Goal: Transaction & Acquisition: Obtain resource

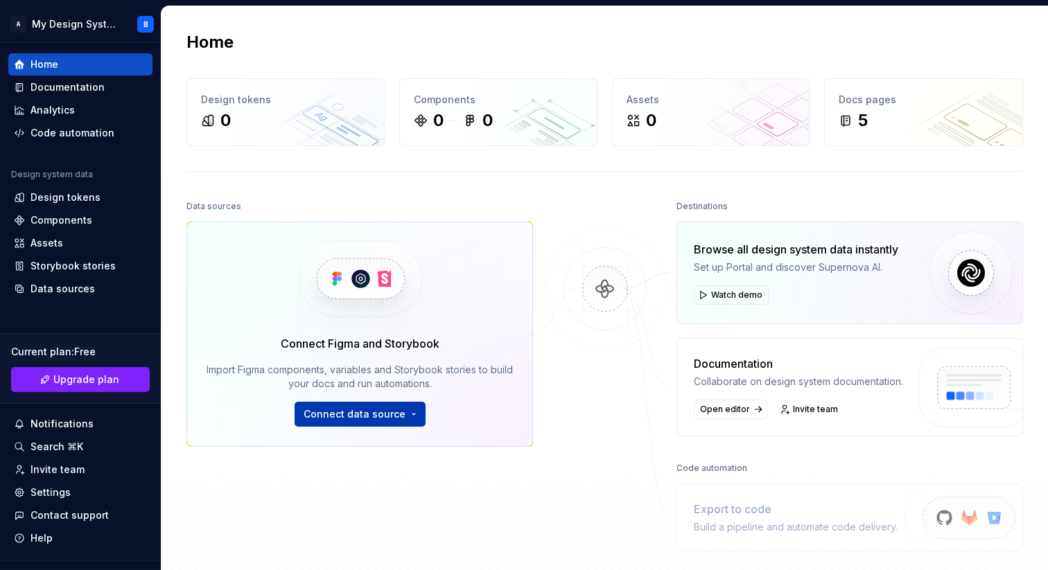
click at [400, 416] on span "Connect data source" at bounding box center [354, 414] width 102 height 14
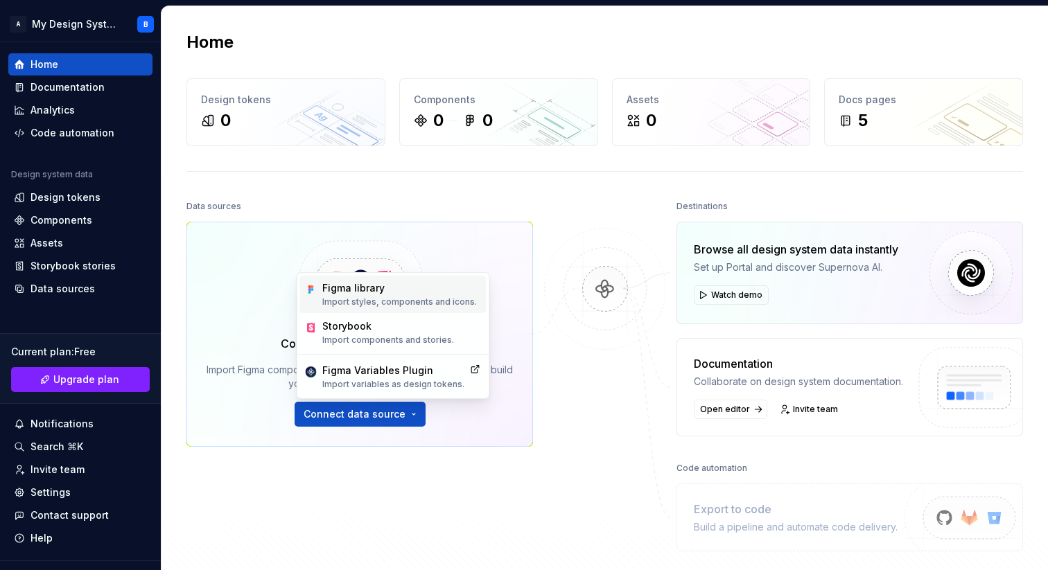
click at [368, 290] on div "Figma library" at bounding box center [399, 288] width 155 height 14
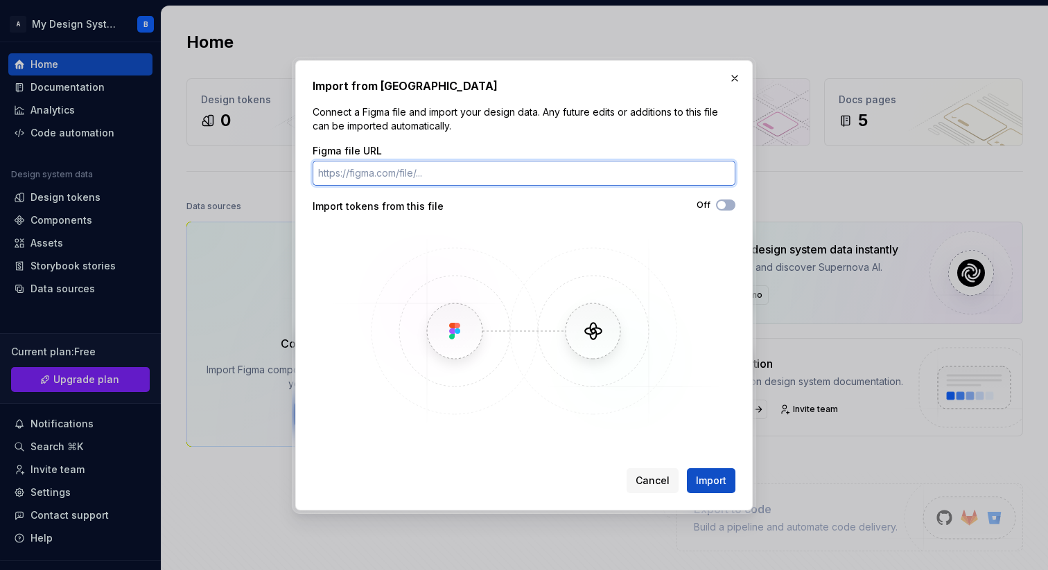
paste input "[URL][DOMAIN_NAME]"
type input "[URL][DOMAIN_NAME]"
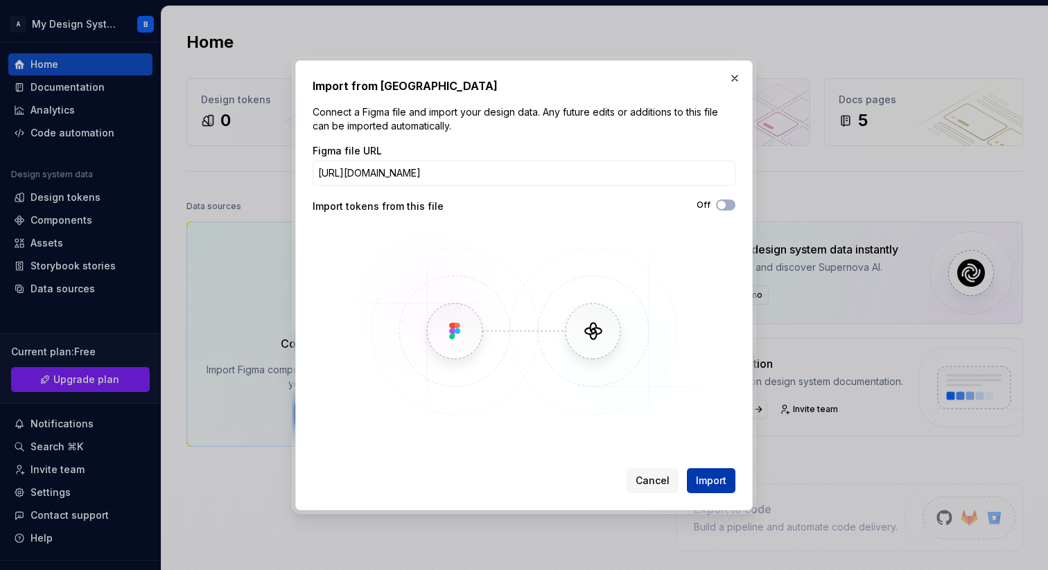
scroll to position [0, 0]
click at [717, 474] on span "Import" at bounding box center [711, 481] width 30 height 14
click at [536, 353] on img at bounding box center [524, 331] width 402 height 208
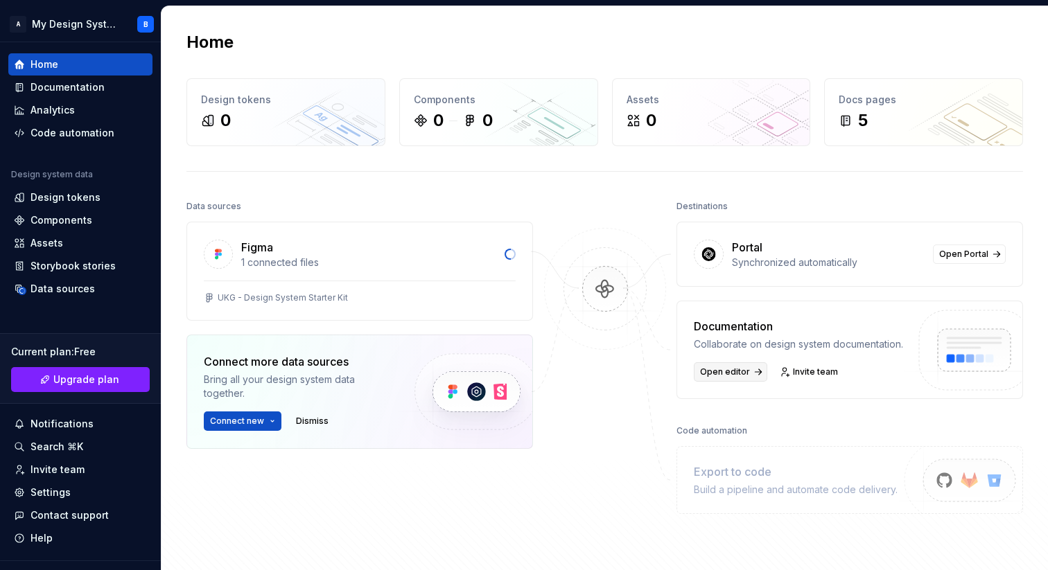
click at [714, 369] on span "Open editor" at bounding box center [725, 372] width 50 height 11
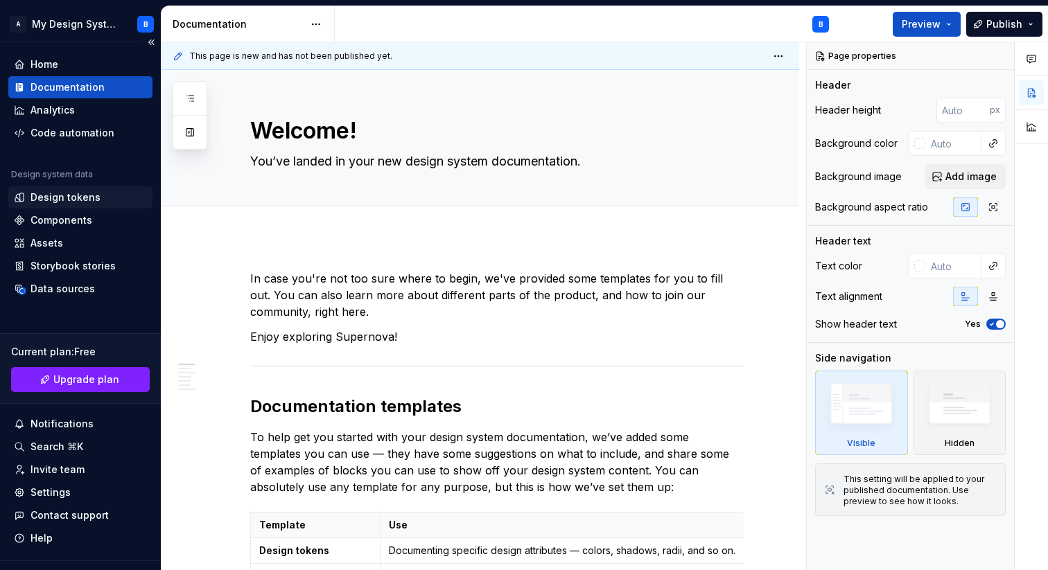
click at [48, 193] on div "Design tokens" at bounding box center [65, 198] width 70 height 14
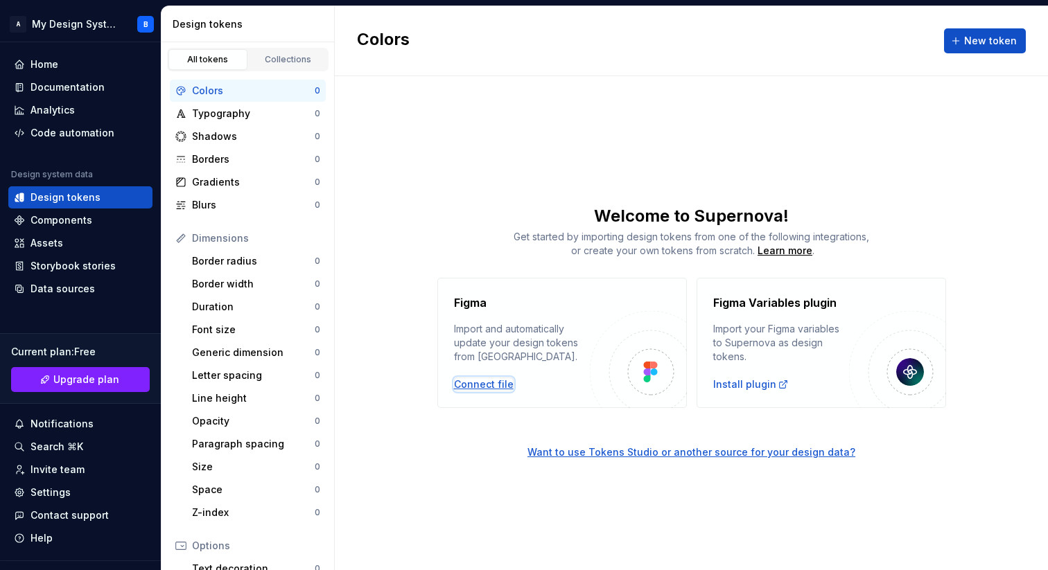
click at [484, 386] on div "Connect file" at bounding box center [484, 385] width 60 height 14
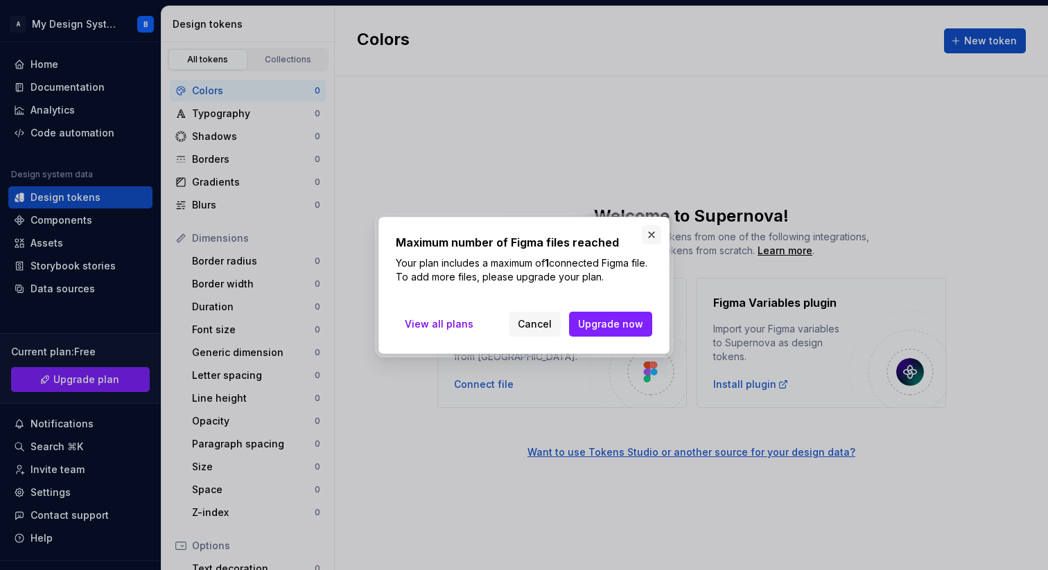
click at [653, 227] on button "button" at bounding box center [651, 234] width 19 height 19
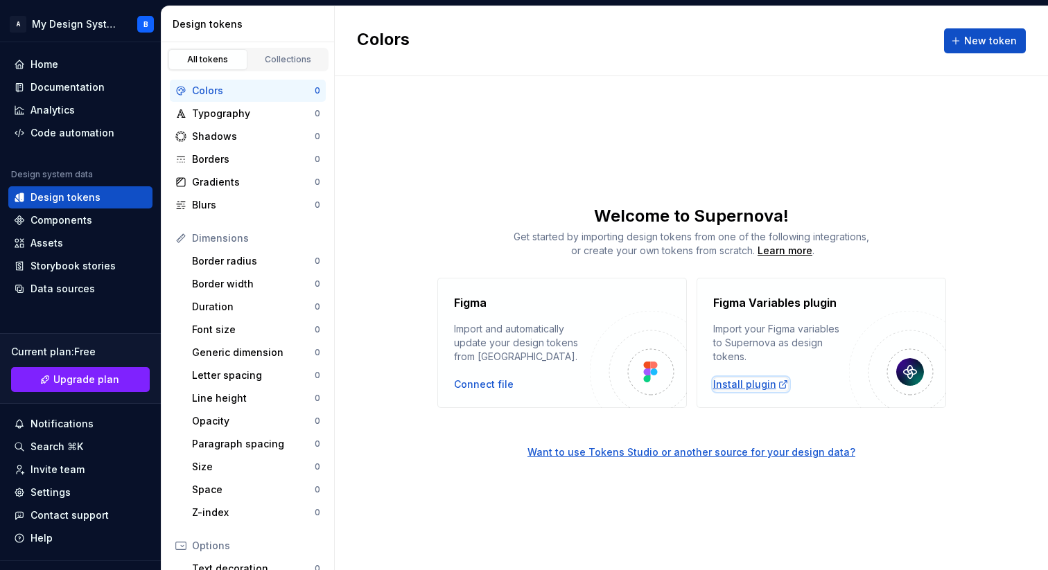
click at [754, 385] on div "Install plugin" at bounding box center [751, 385] width 76 height 14
click at [43, 491] on div "Settings" at bounding box center [50, 493] width 40 height 14
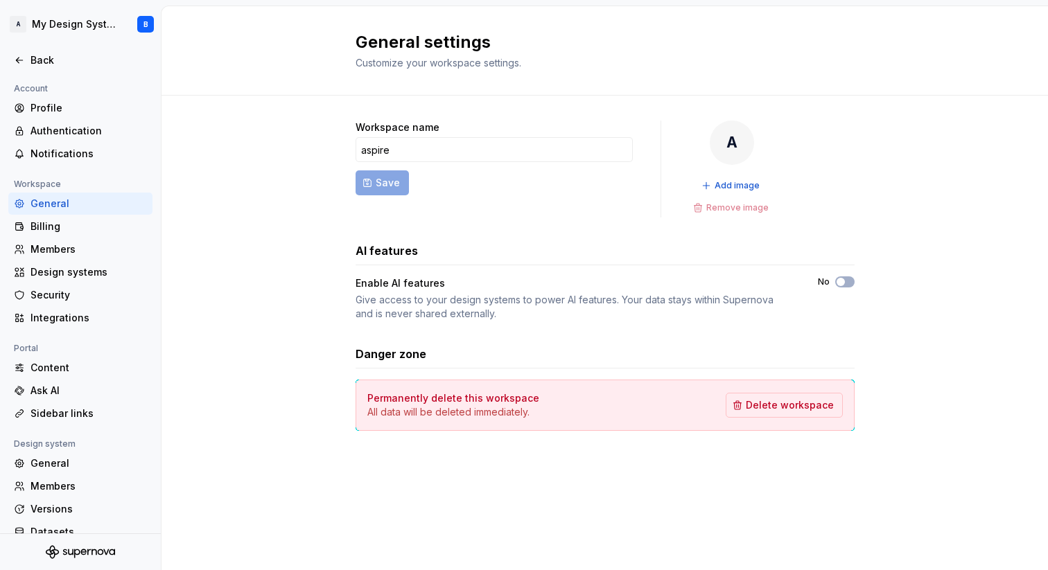
scroll to position [40, 0]
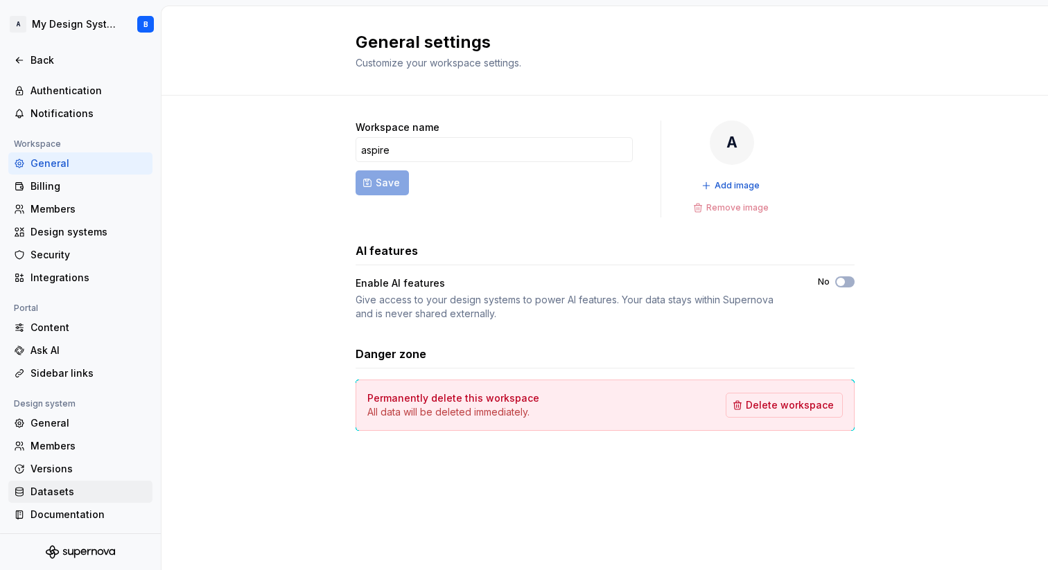
click at [37, 486] on div "Datasets" at bounding box center [88, 492] width 116 height 14
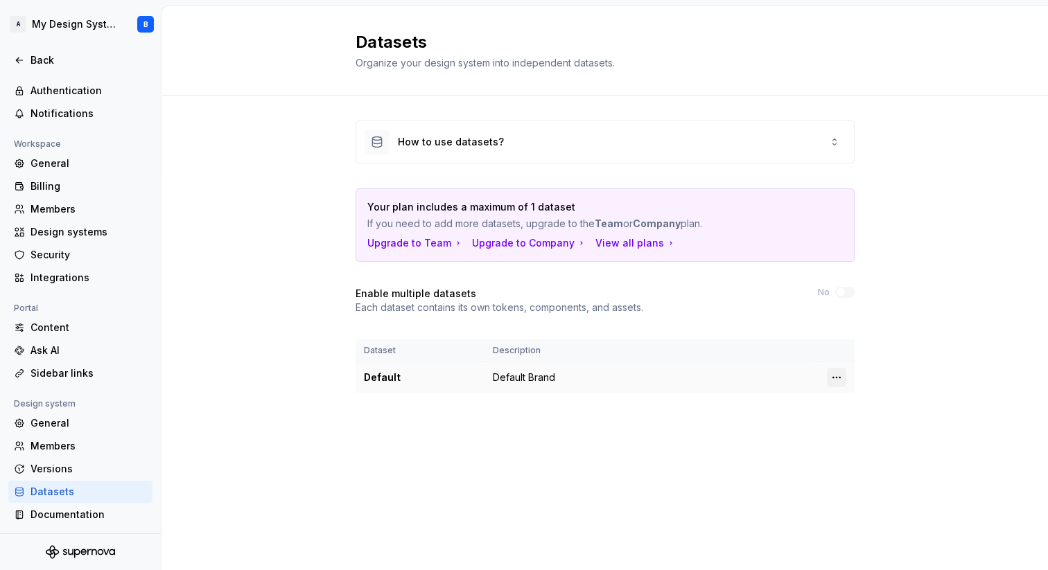
click at [839, 374] on html "A My Design System B Back Account Profile Authentication Notifications Workspac…" at bounding box center [524, 285] width 1048 height 570
click at [866, 399] on div "Edit details" at bounding box center [897, 405] width 90 height 14
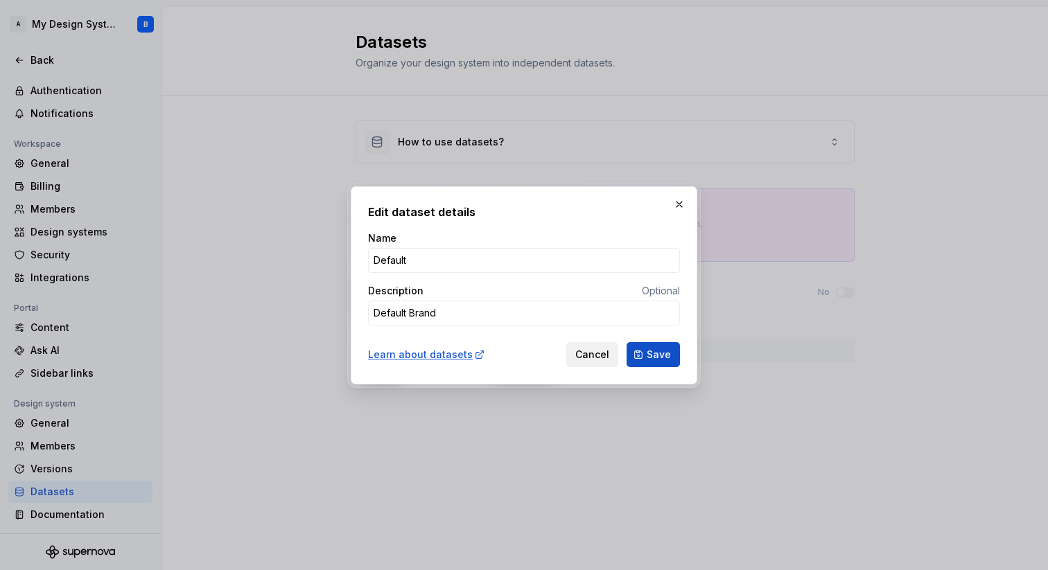
click at [588, 358] on span "Cancel" at bounding box center [592, 355] width 34 height 14
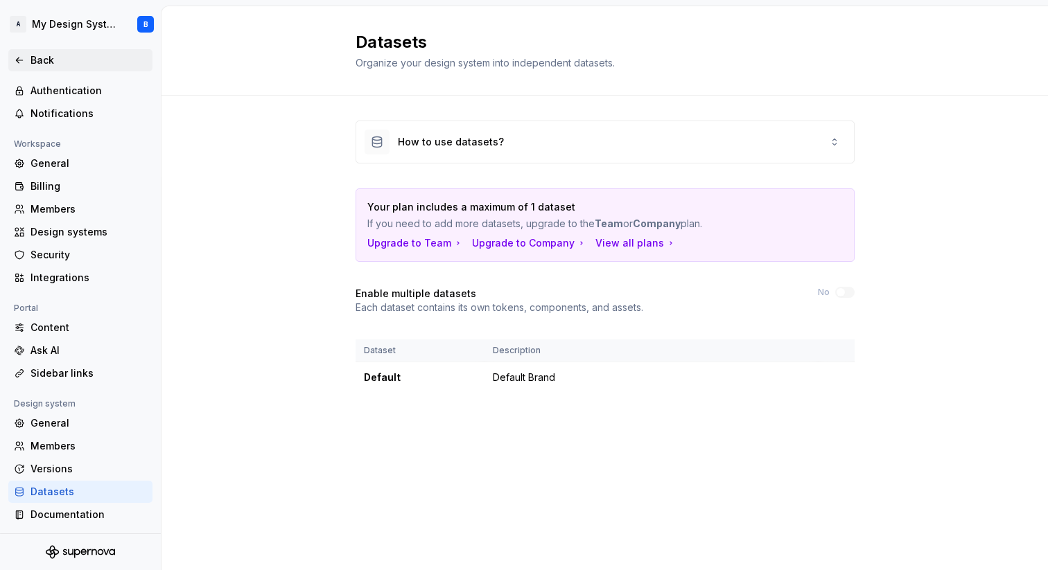
click at [40, 58] on div "Back" at bounding box center [88, 60] width 116 height 14
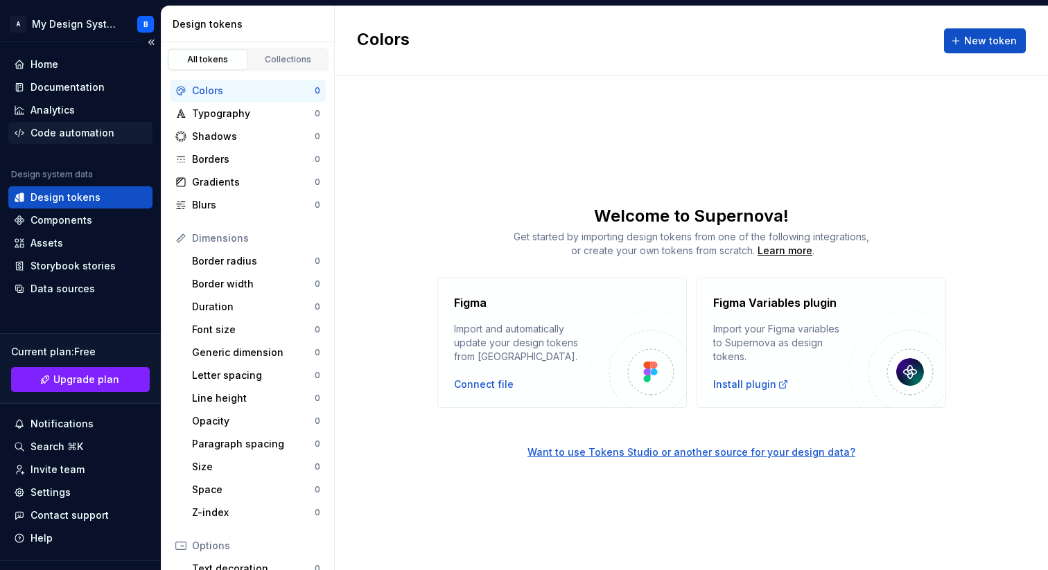
click at [53, 132] on div "Code automation" at bounding box center [72, 133] width 84 height 14
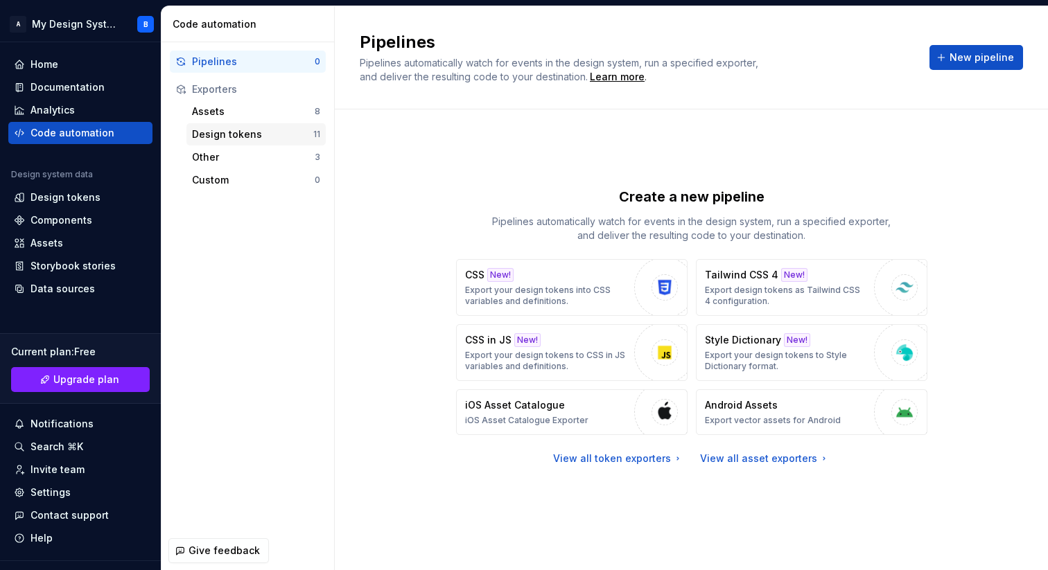
click at [237, 133] on div "Design tokens" at bounding box center [252, 134] width 121 height 14
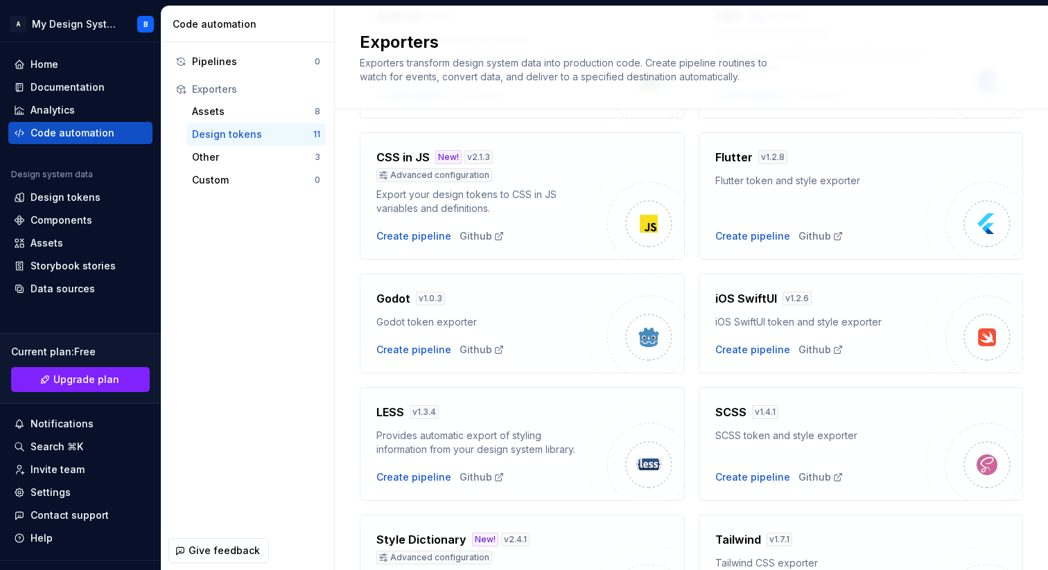
scroll to position [443, 0]
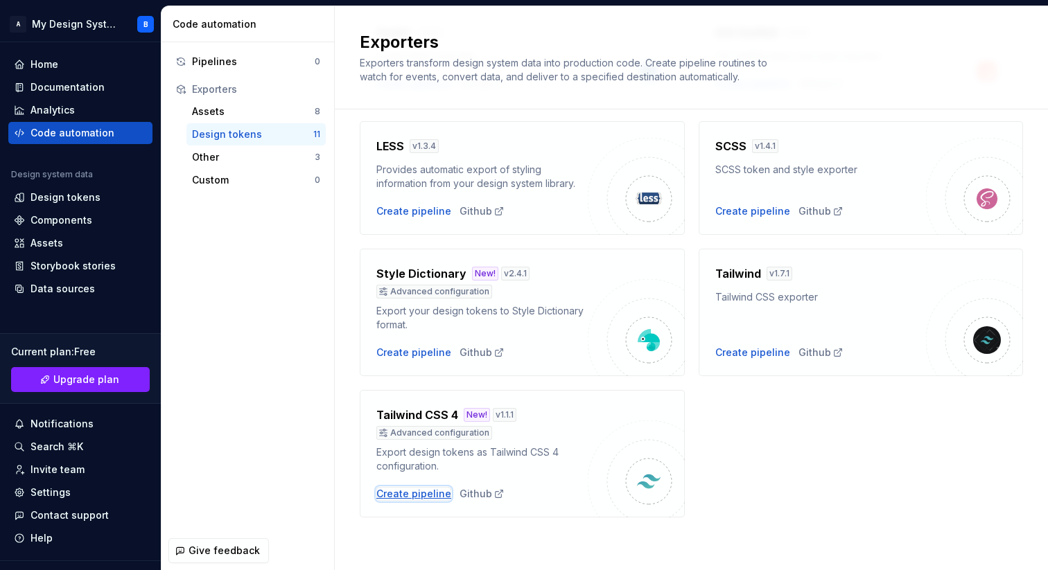
click at [402, 495] on div "Create pipeline" at bounding box center [413, 494] width 75 height 14
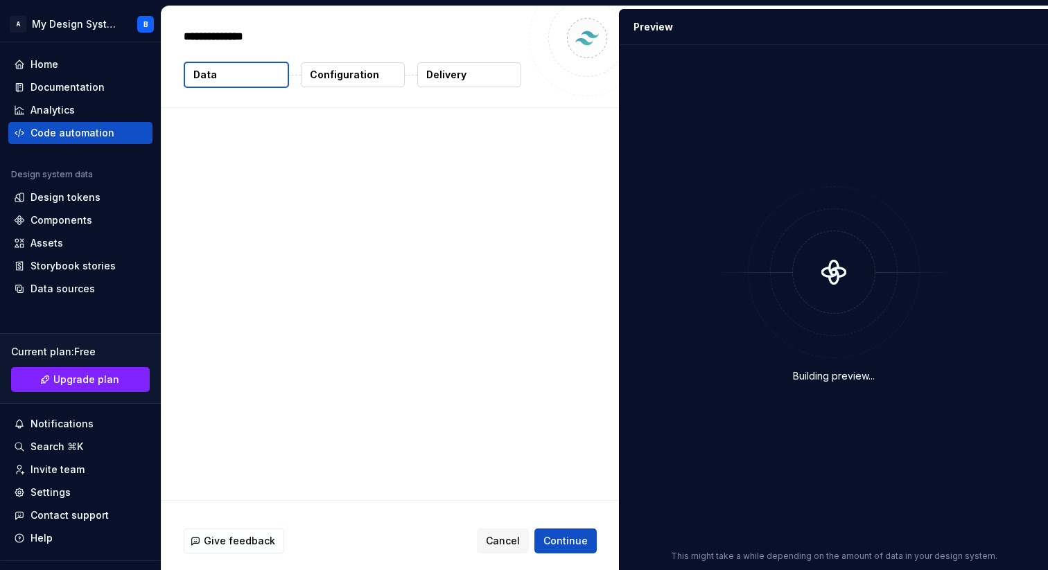
type textarea "*"
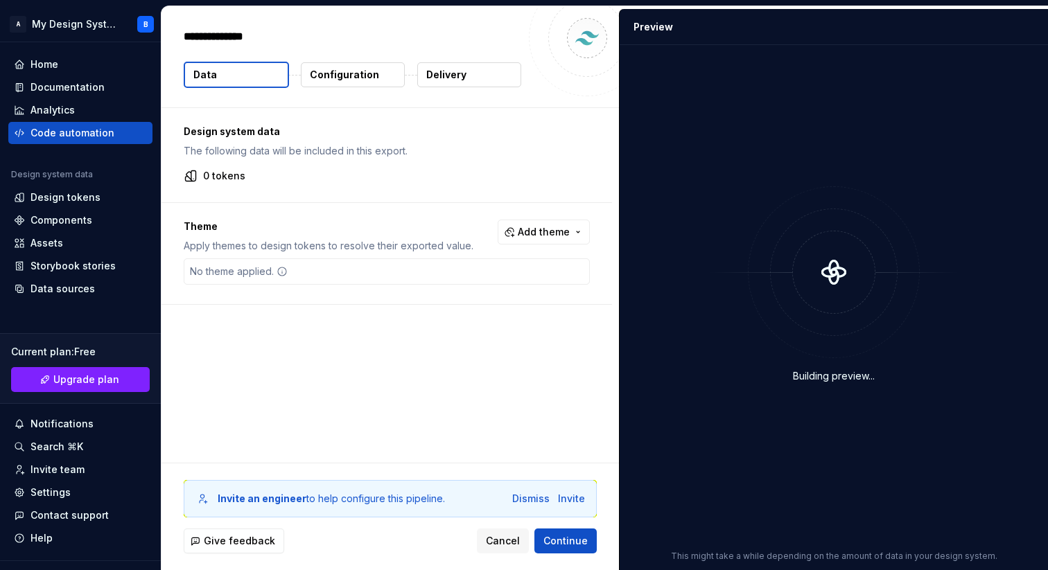
click at [233, 173] on p "0 tokens" at bounding box center [224, 176] width 42 height 14
click at [227, 139] on div "Design system data The following data will be included in this export." at bounding box center [387, 141] width 406 height 33
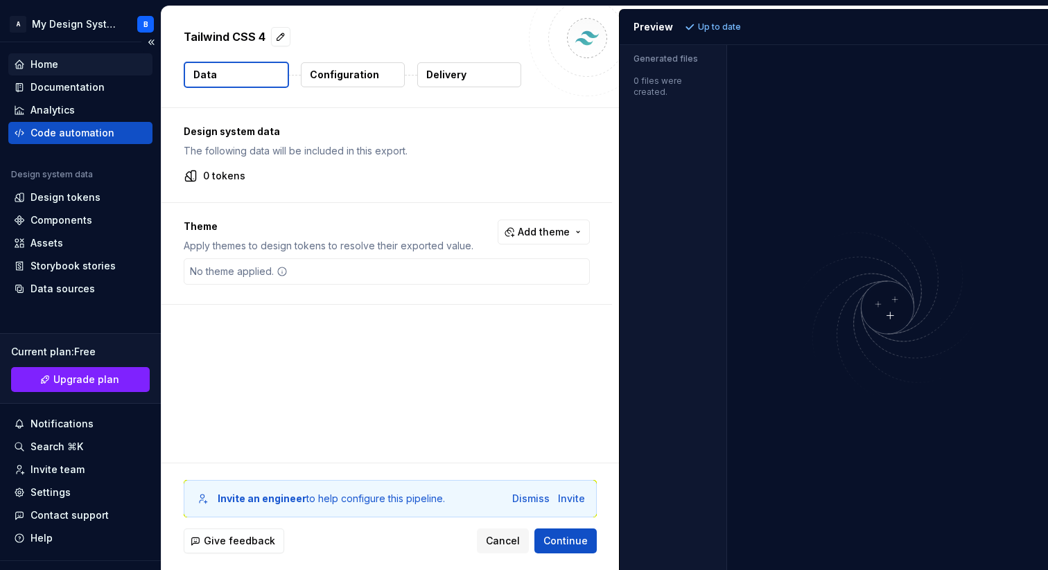
click at [44, 70] on div "Home" at bounding box center [44, 65] width 28 height 14
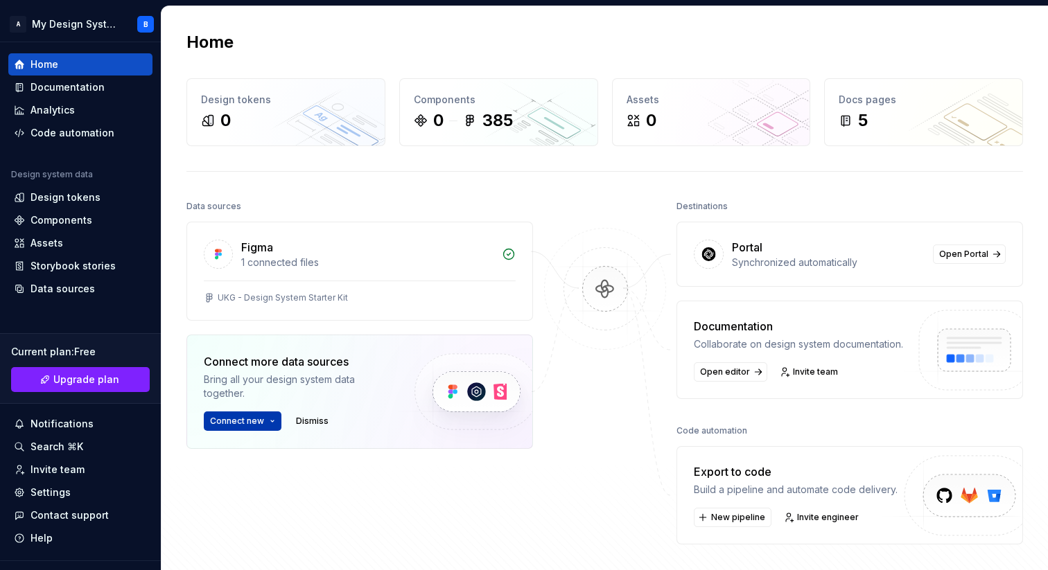
click at [266, 419] on button "Connect new" at bounding box center [243, 421] width 78 height 19
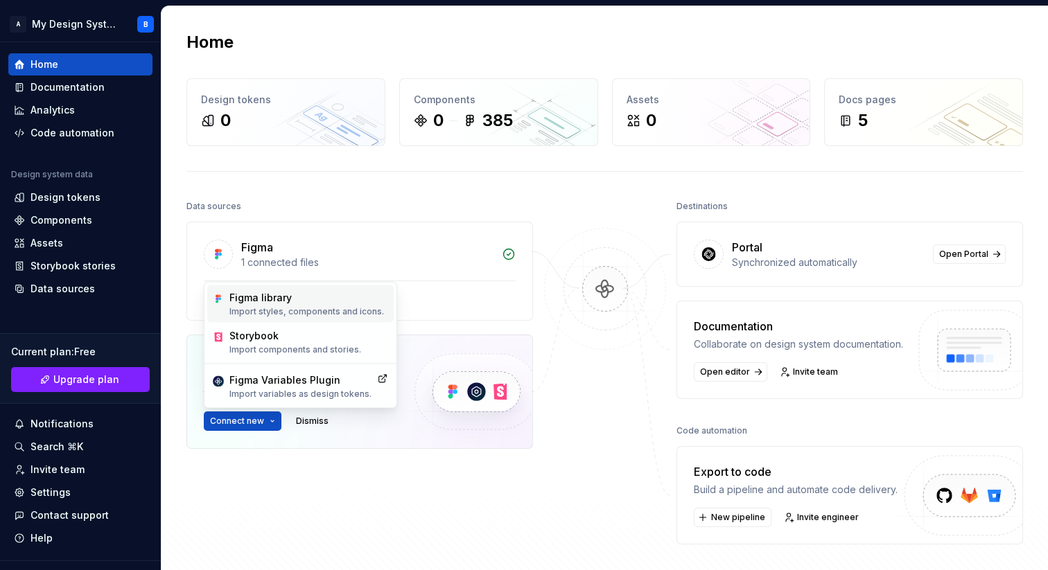
click at [263, 299] on div "Figma library" at bounding box center [306, 298] width 155 height 14
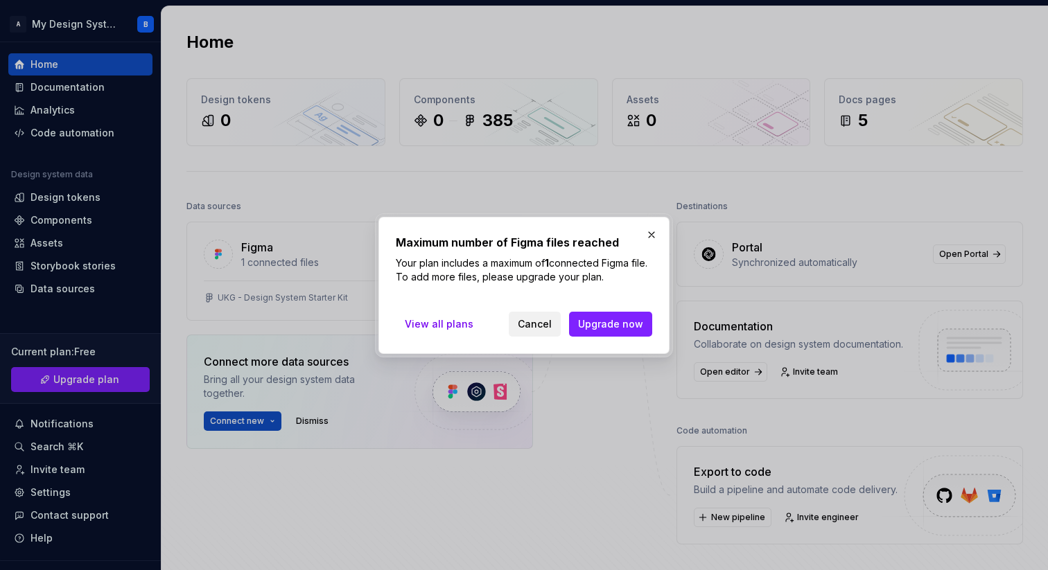
drag, startPoint x: 535, startPoint y: 319, endPoint x: 531, endPoint y: 330, distance: 11.2
click at [527, 337] on div "Maximum number of Figma files reached Your plan includes a maximum of 1 connect…" at bounding box center [523, 285] width 291 height 137
click at [531, 330] on span "Cancel" at bounding box center [535, 324] width 34 height 14
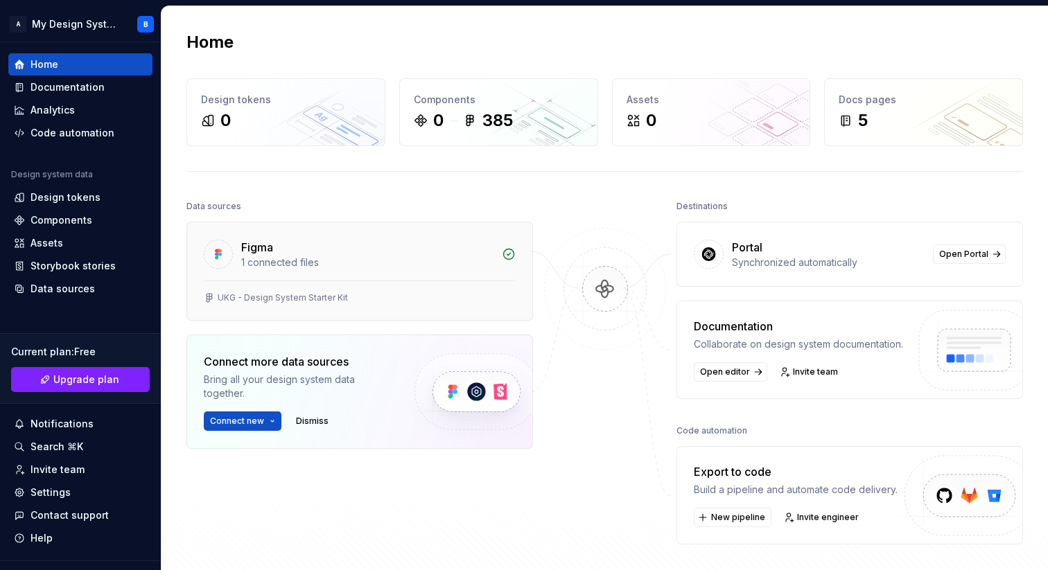
click at [428, 248] on div "Figma" at bounding box center [367, 247] width 252 height 17
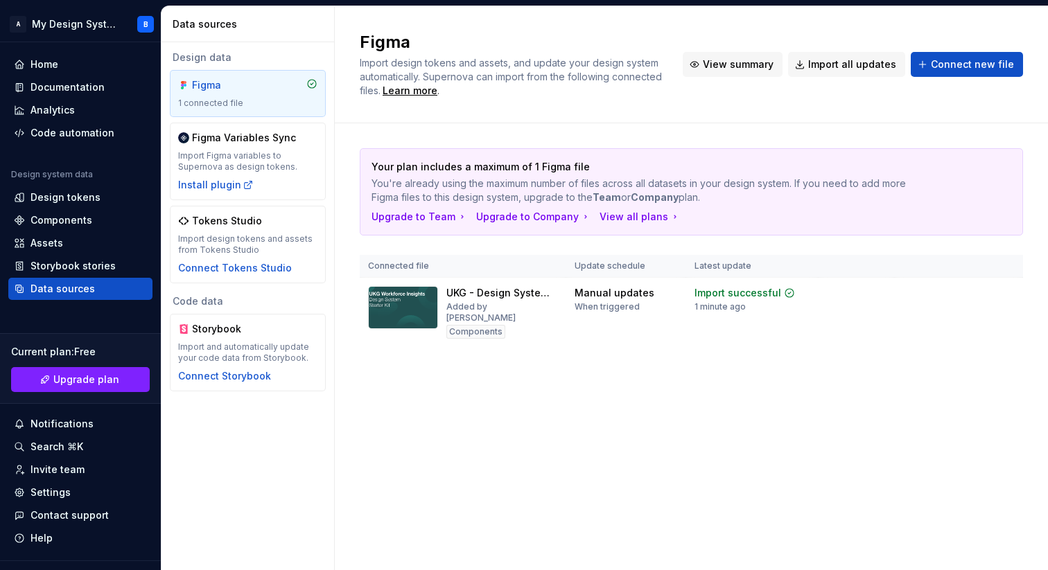
click at [719, 58] on span "View summary" at bounding box center [738, 65] width 71 height 14
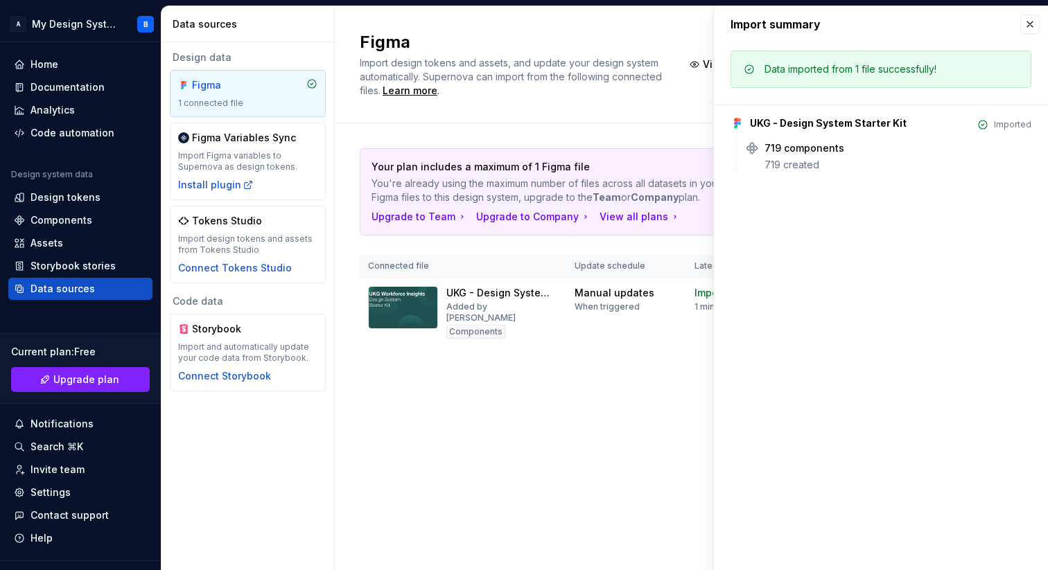
click at [886, 121] on div "UKG - Design System Starter Kit" at bounding box center [828, 123] width 157 height 14
click at [275, 150] on div "Import Figma variables to Supernova as design tokens." at bounding box center [247, 161] width 139 height 22
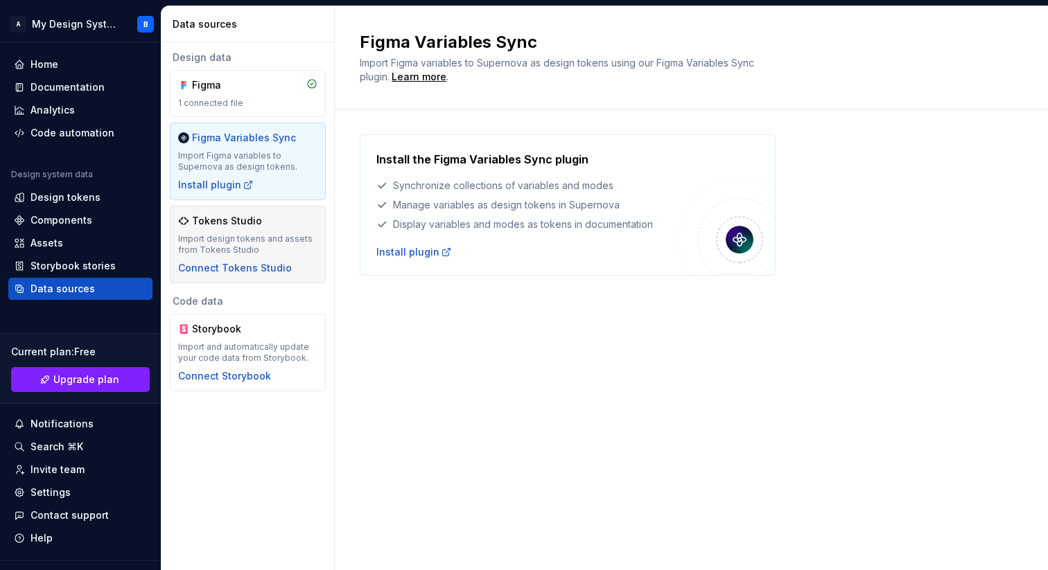
click at [252, 252] on div "Import design tokens and assets from Tokens Studio" at bounding box center [247, 245] width 139 height 22
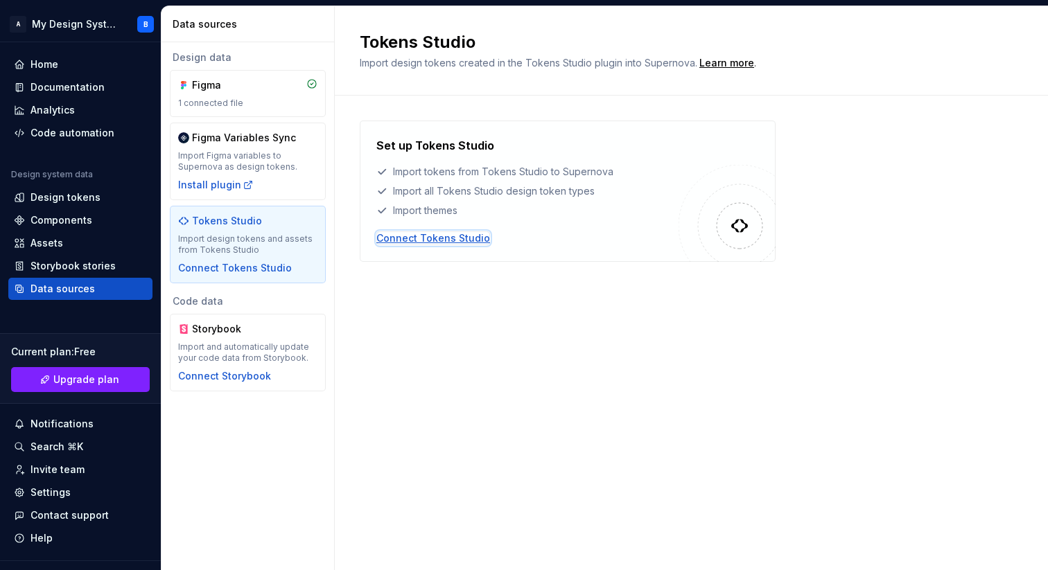
click at [414, 233] on div "Connect Tokens Studio" at bounding box center [433, 238] width 114 height 14
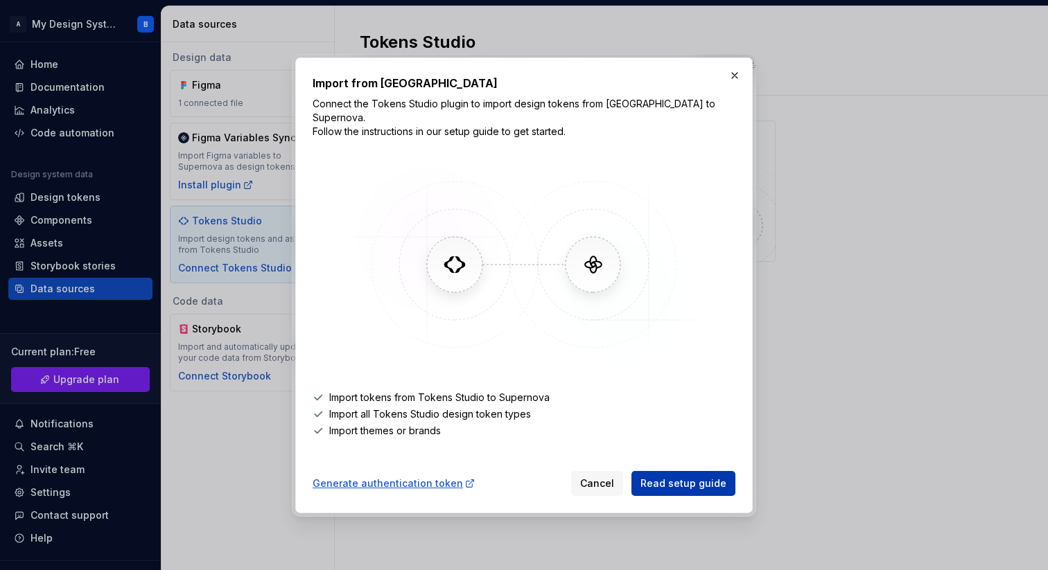
click at [685, 477] on span "Read setup guide" at bounding box center [683, 484] width 86 height 14
click at [593, 267] on img at bounding box center [524, 265] width 402 height 208
click at [729, 85] on button "button" at bounding box center [734, 75] width 19 height 19
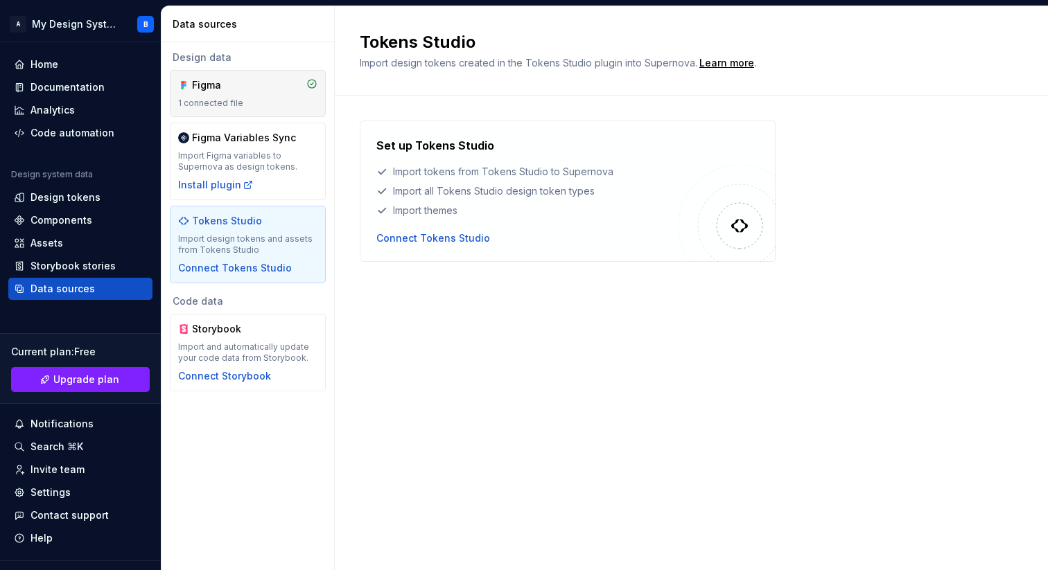
click at [238, 112] on div "Figma 1 connected file" at bounding box center [248, 93] width 156 height 47
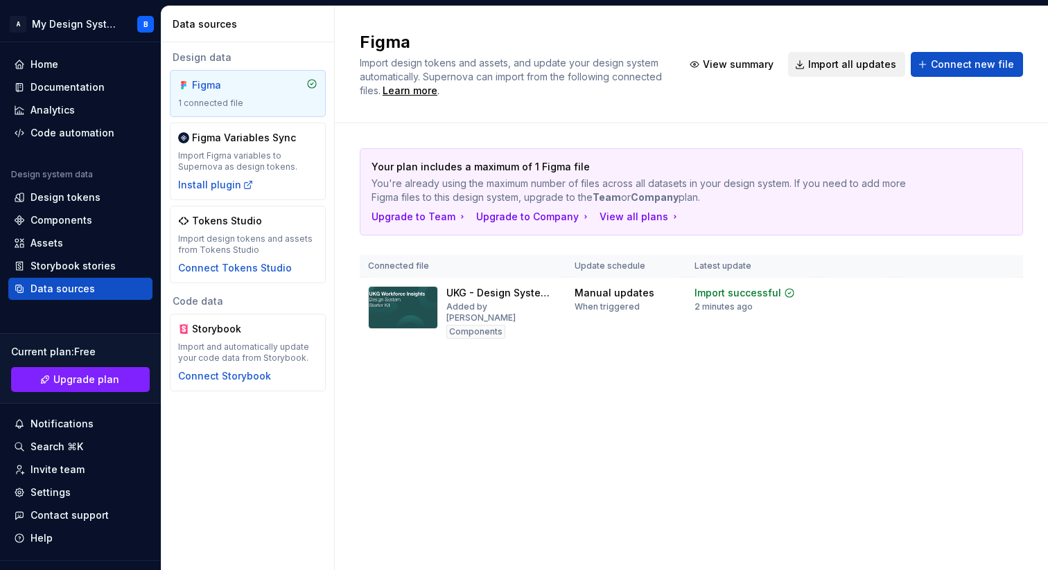
click at [874, 71] on button "Import all updates" at bounding box center [846, 64] width 117 height 25
click at [847, 56] on button "Import all updates" at bounding box center [846, 64] width 117 height 25
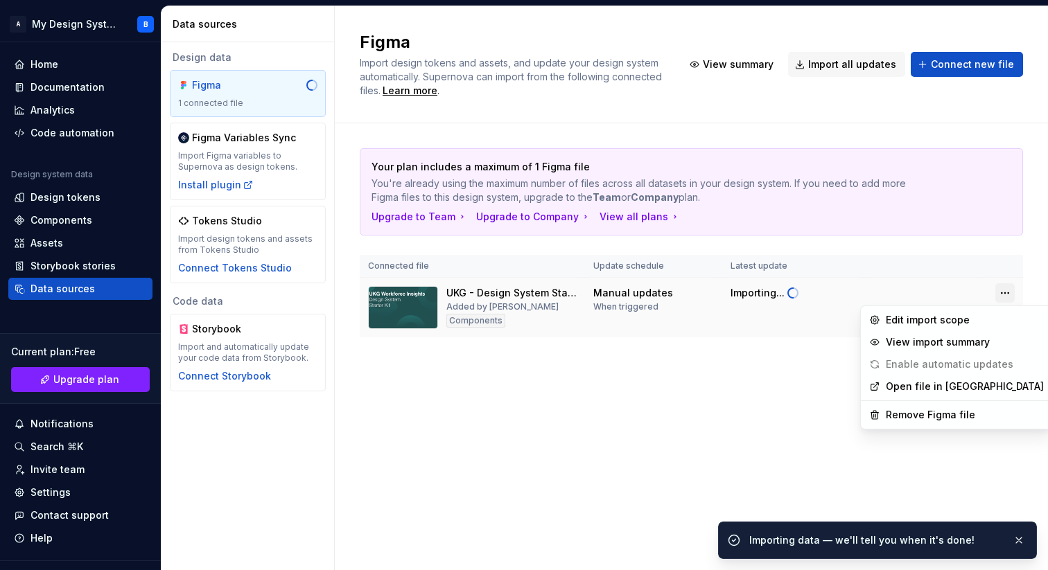
click at [1004, 290] on html "A My Design System B Home Documentation Analytics Code automation Design system…" at bounding box center [524, 285] width 1048 height 570
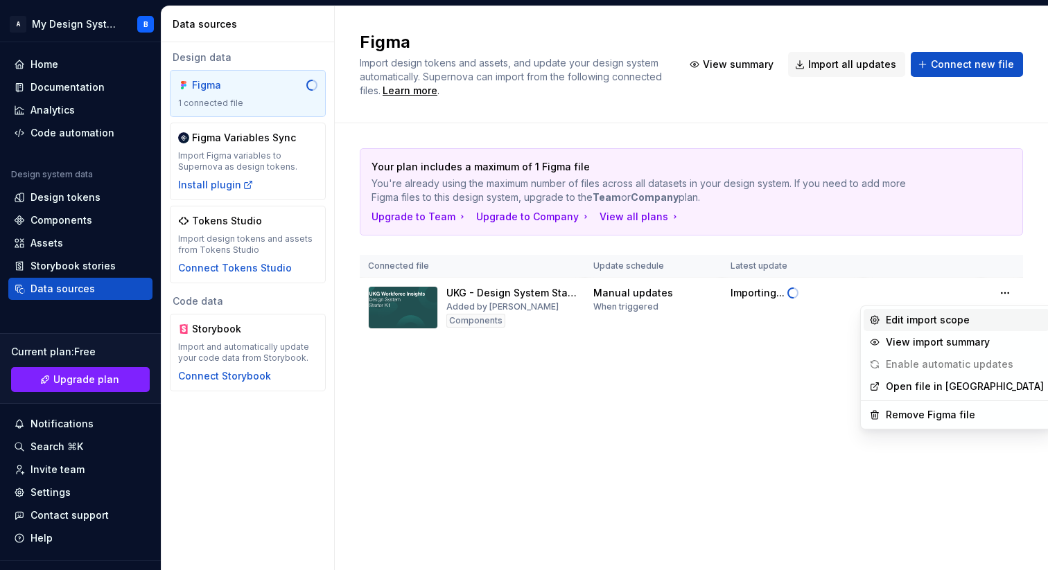
click at [951, 320] on div "Edit import scope" at bounding box center [965, 320] width 158 height 14
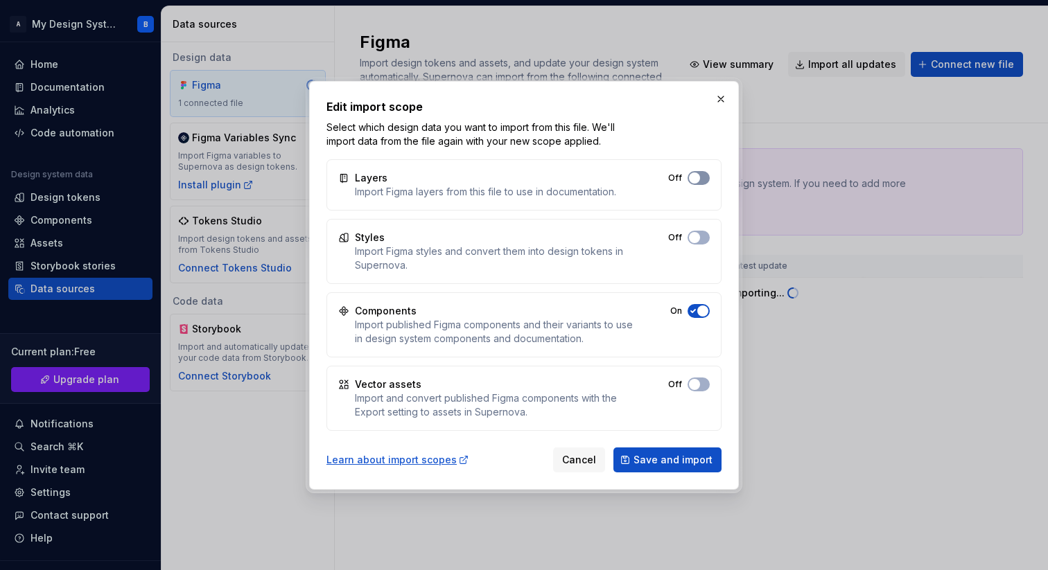
click at [698, 179] on span "button" at bounding box center [694, 178] width 11 height 11
click at [696, 236] on span "button" at bounding box center [694, 237] width 11 height 11
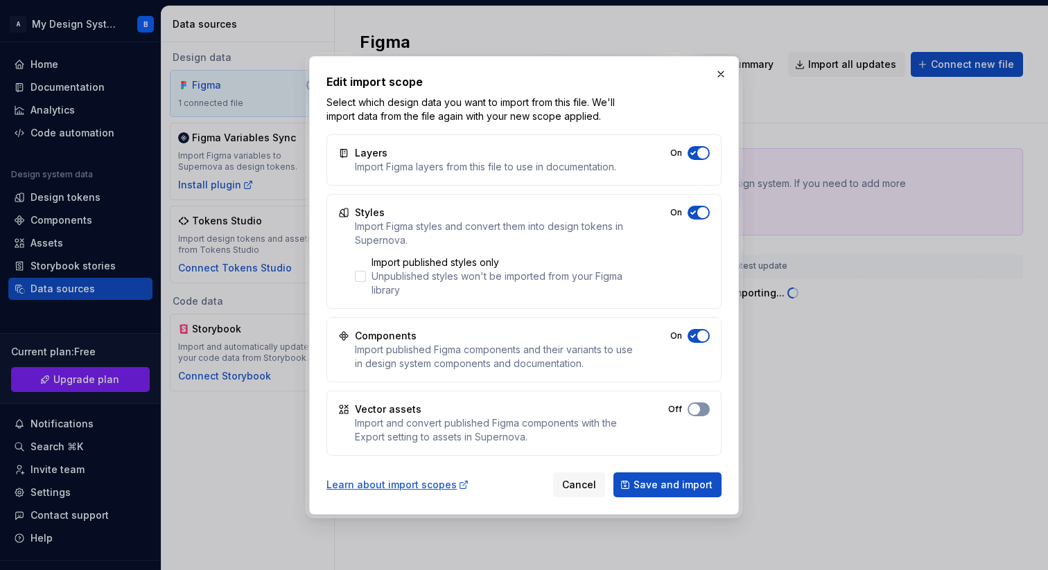
click at [696, 404] on span "button" at bounding box center [694, 409] width 11 height 11
click at [664, 486] on span "Save and import" at bounding box center [672, 485] width 79 height 14
